Goal: Task Accomplishment & Management: Manage account settings

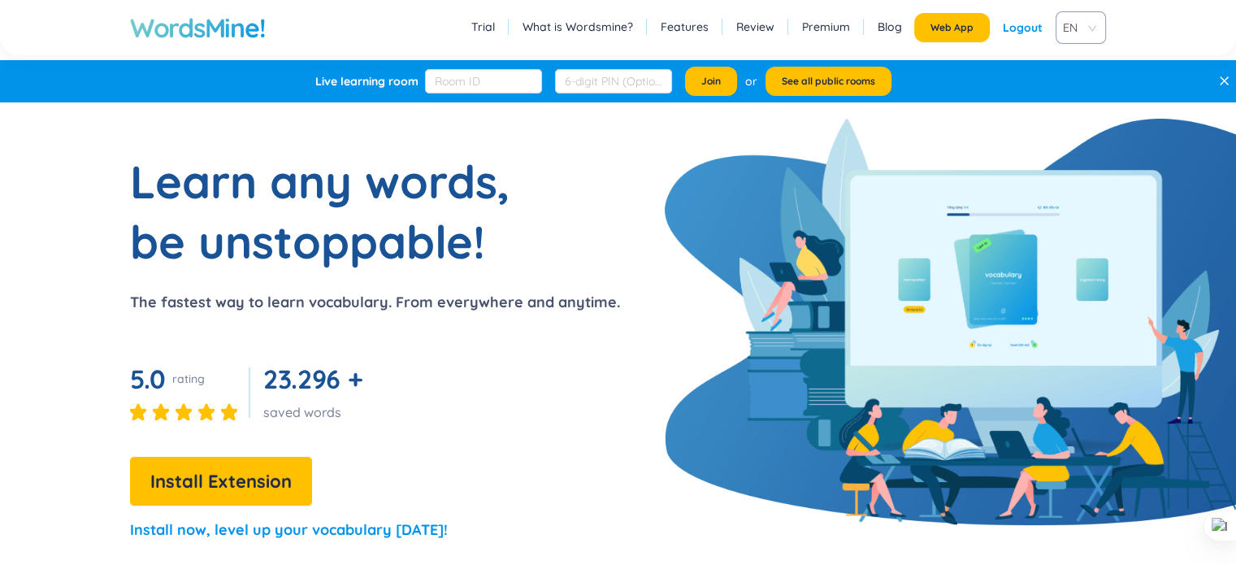
click at [951, 34] on button "Web App" at bounding box center [952, 27] width 76 height 29
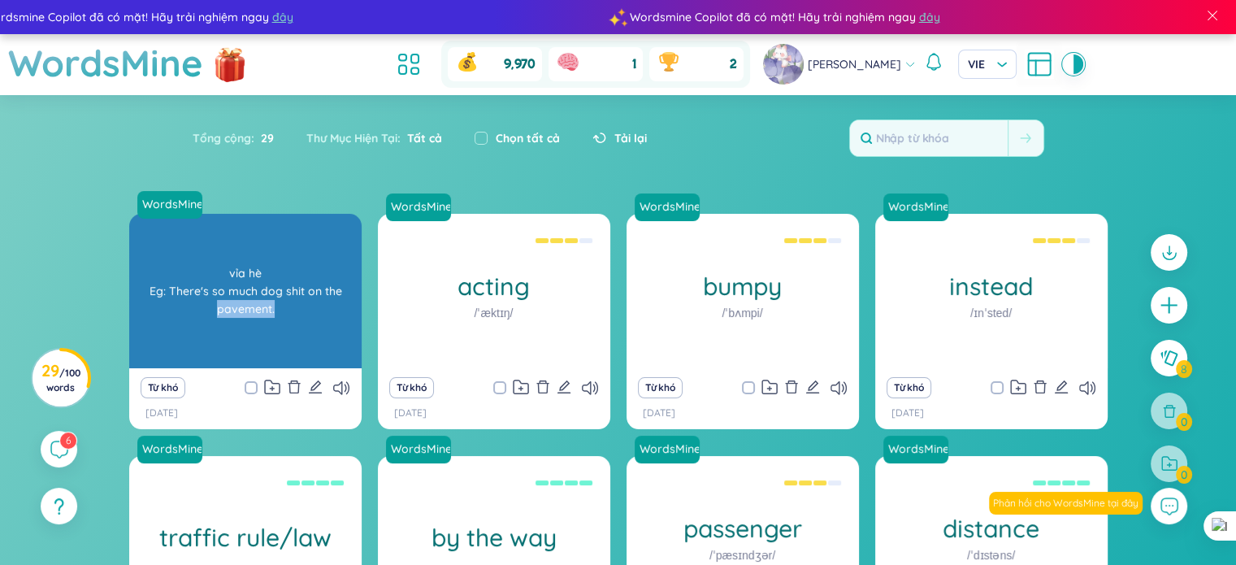
drag, startPoint x: 206, startPoint y: 306, endPoint x: 318, endPoint y: 301, distance: 112.2
click at [318, 301] on div "vỉa hè Eg: There's so much dog shit on the pavement." at bounding box center [245, 291] width 216 height 146
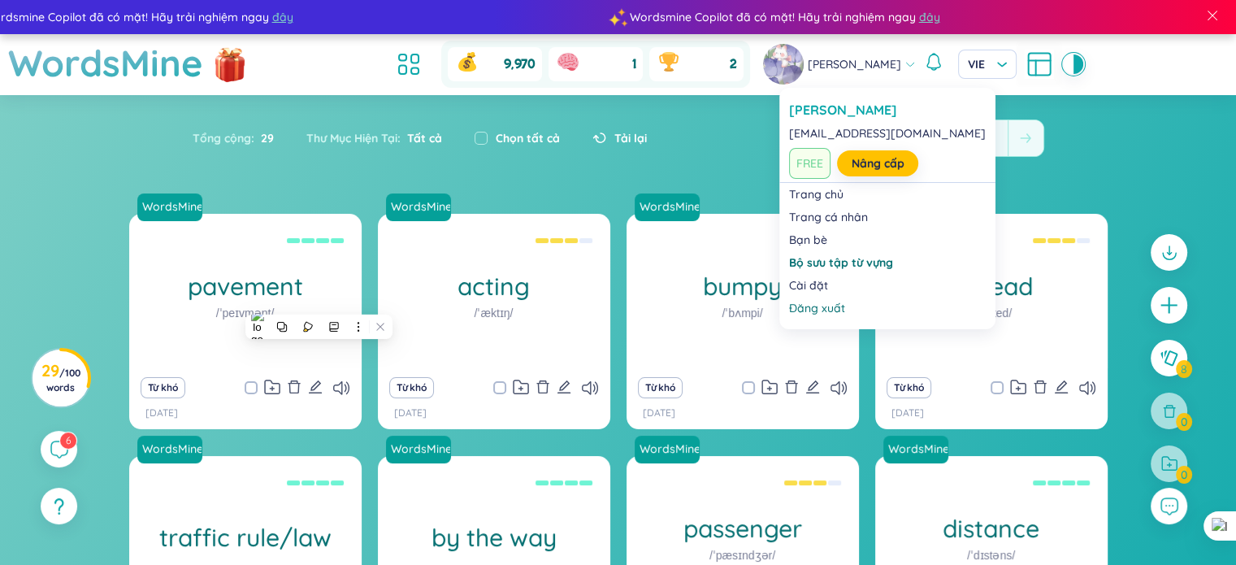
click at [833, 62] on span "[PERSON_NAME]" at bounding box center [854, 64] width 93 height 18
click at [838, 301] on div "Đăng xuất" at bounding box center [887, 308] width 197 height 16
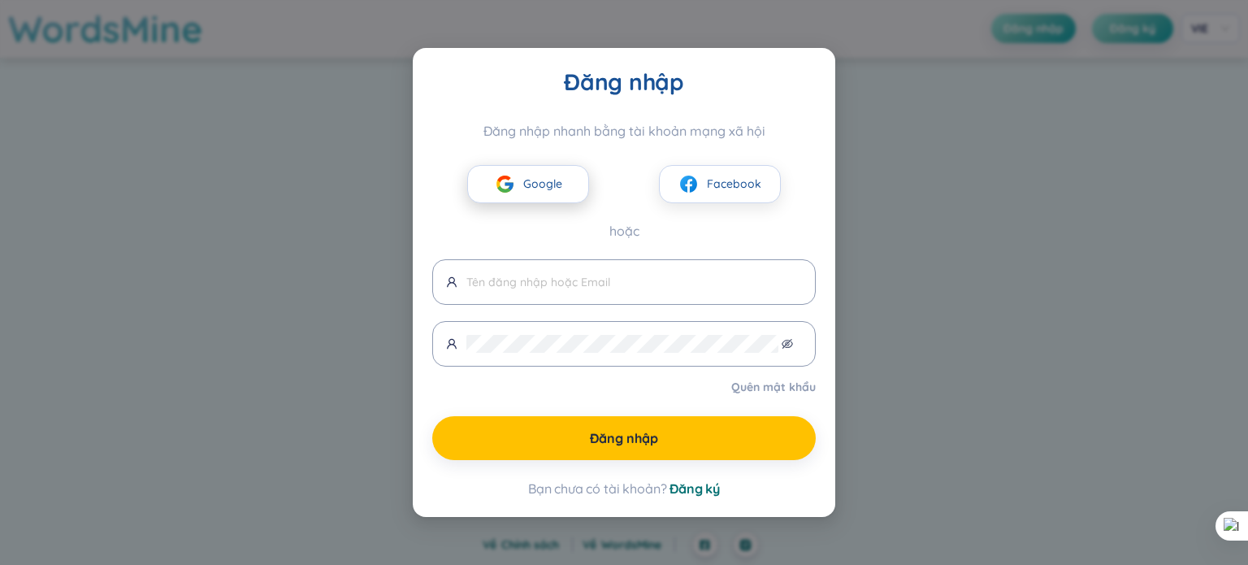
click at [552, 197] on button "Google" at bounding box center [528, 184] width 122 height 38
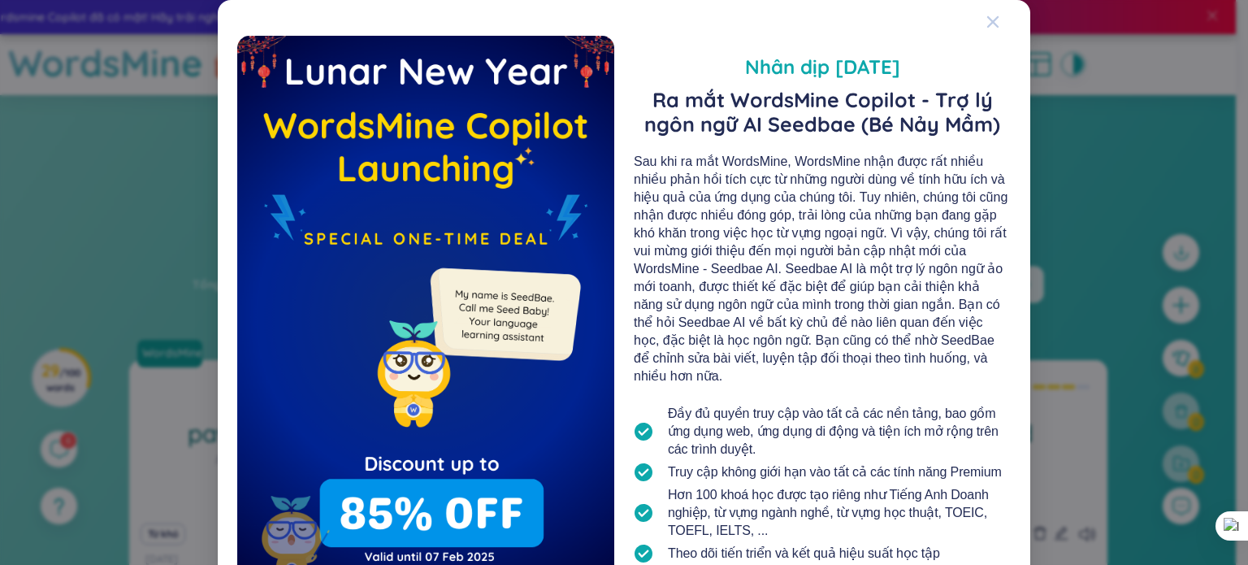
click at [992, 22] on icon "Close" at bounding box center [992, 21] width 13 height 13
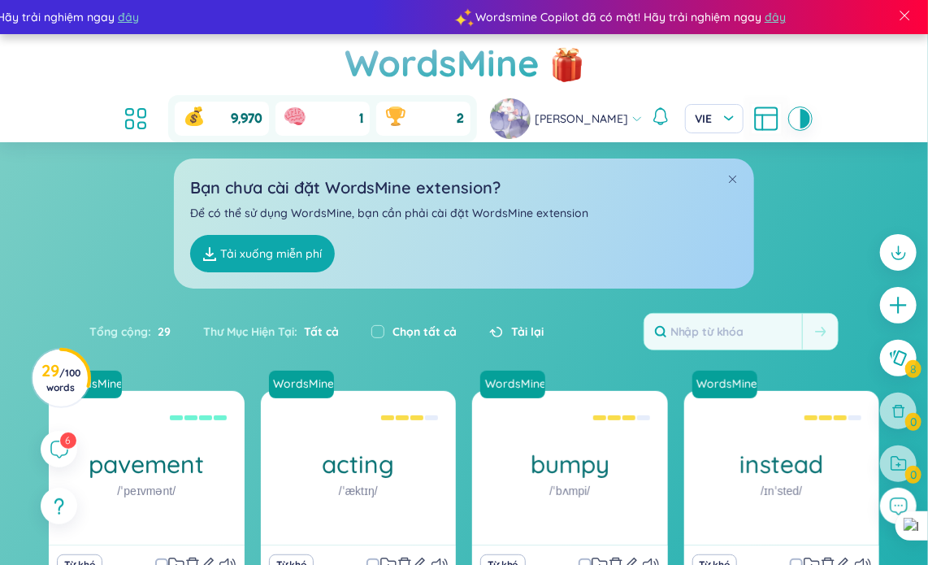
click at [266, 235] on link "Tải xuống miễn phí" at bounding box center [262, 253] width 145 height 37
